Goal: Information Seeking & Learning: Learn about a topic

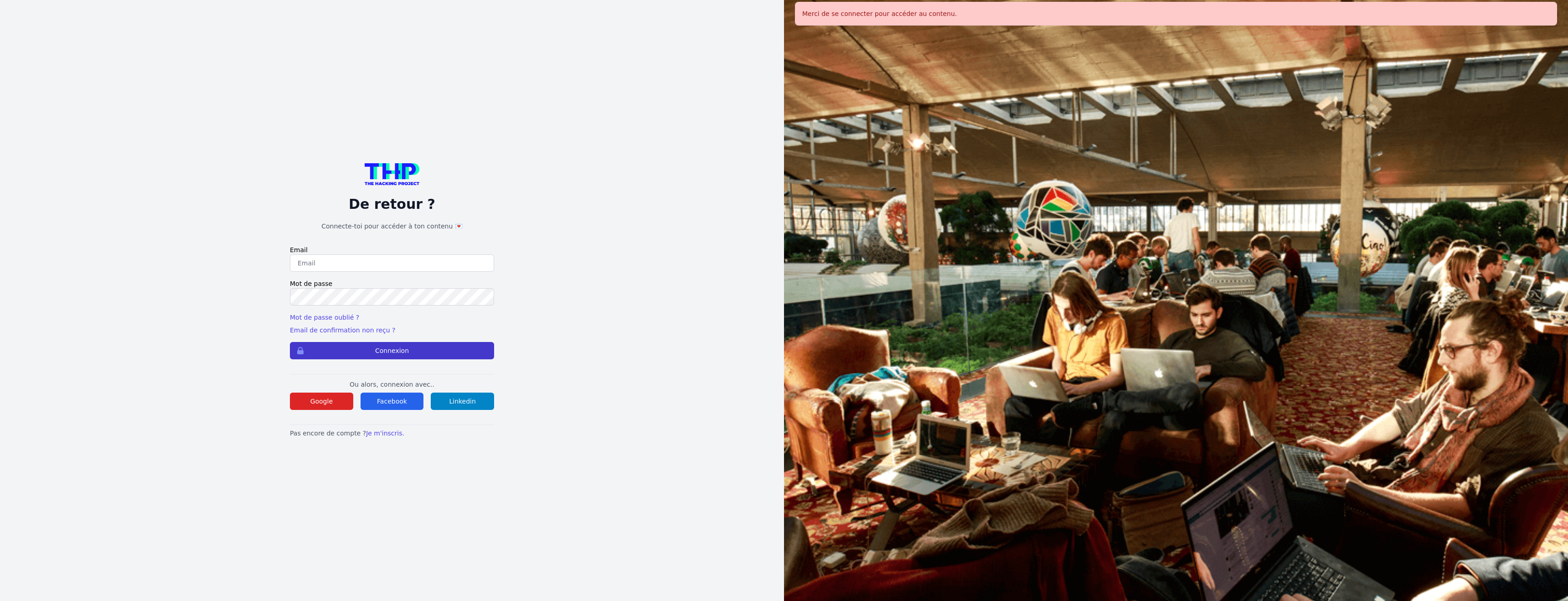
type input "[EMAIL_ADDRESS][DOMAIN_NAME]"
click at [447, 347] on button "Connexion" at bounding box center [392, 350] width 204 height 18
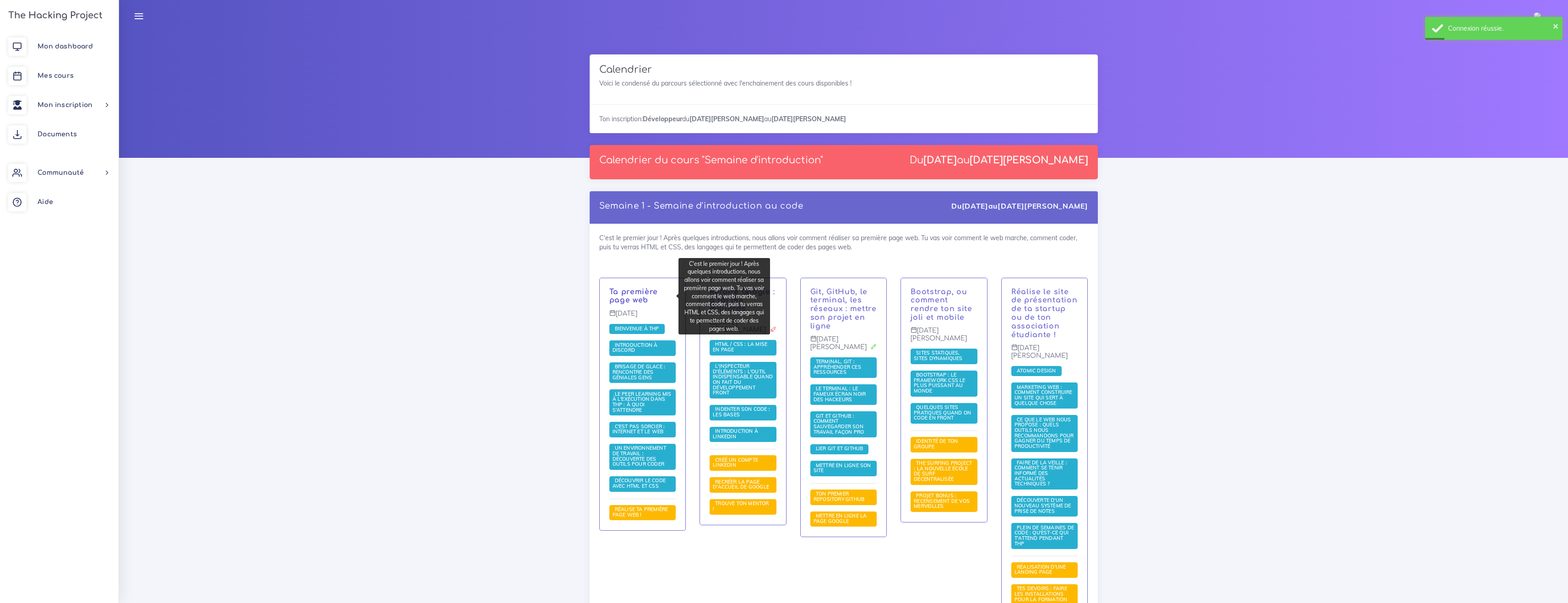
click at [643, 289] on link "Ta première page web" at bounding box center [633, 296] width 49 height 17
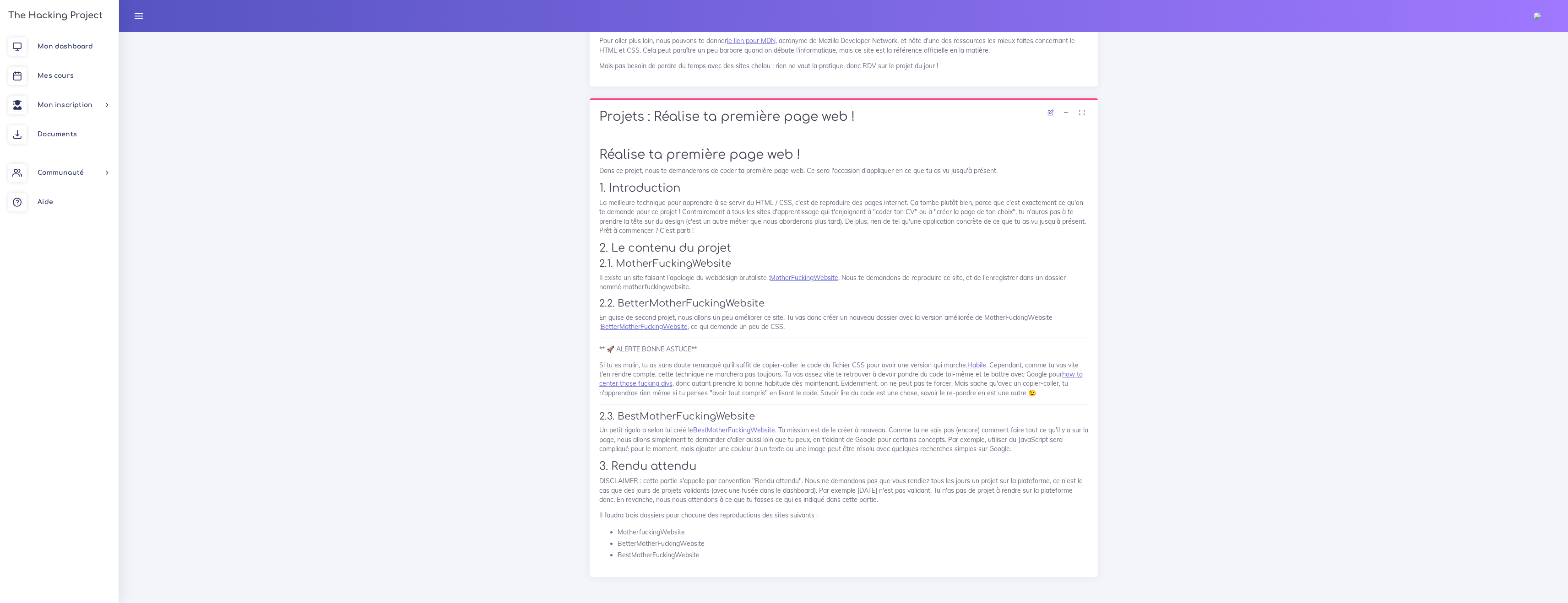
scroll to position [5825, 0]
